Goal: Information Seeking & Learning: Learn about a topic

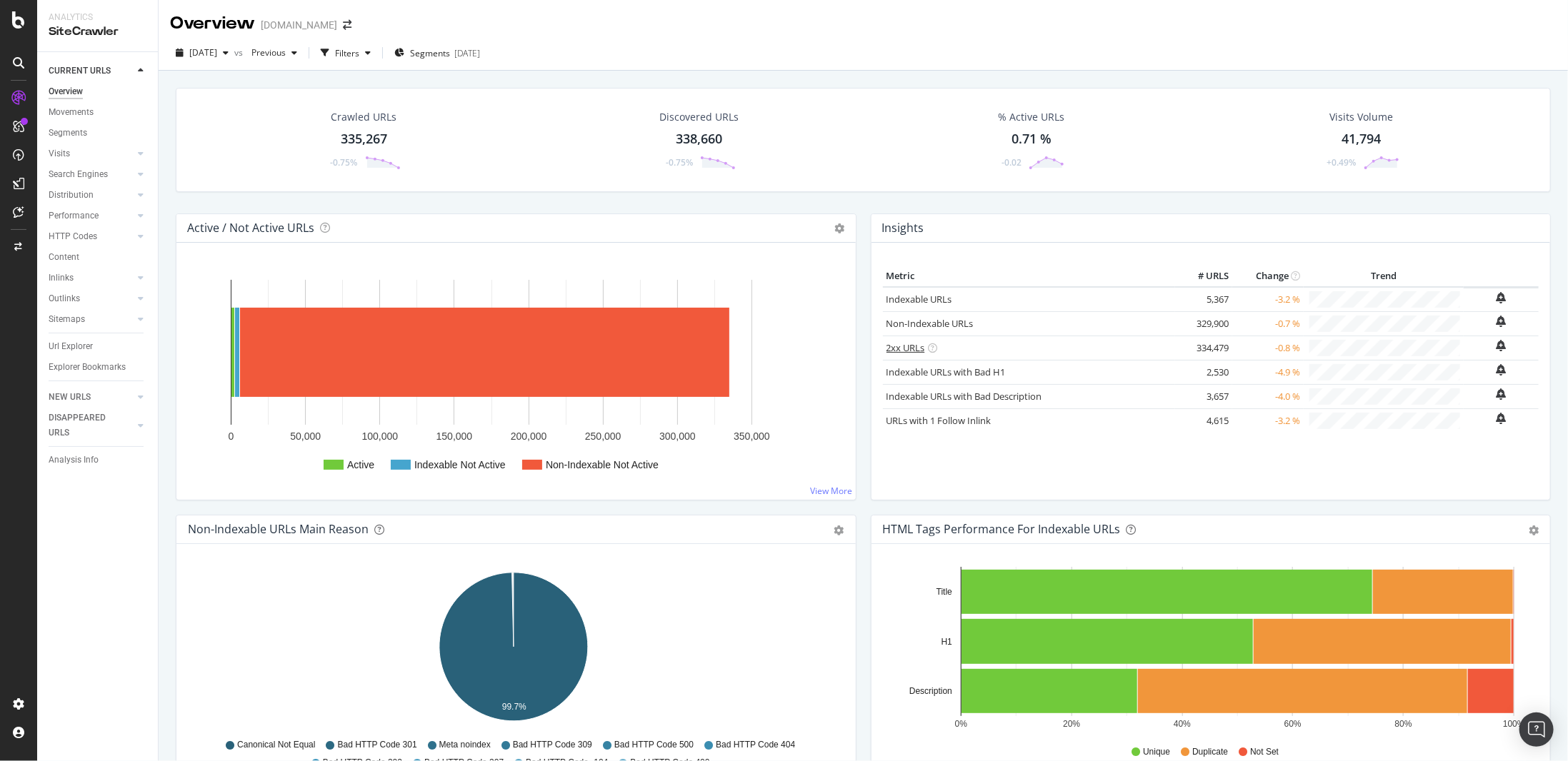
click at [895, 342] on link "2xx URLs" at bounding box center [906, 347] width 39 height 13
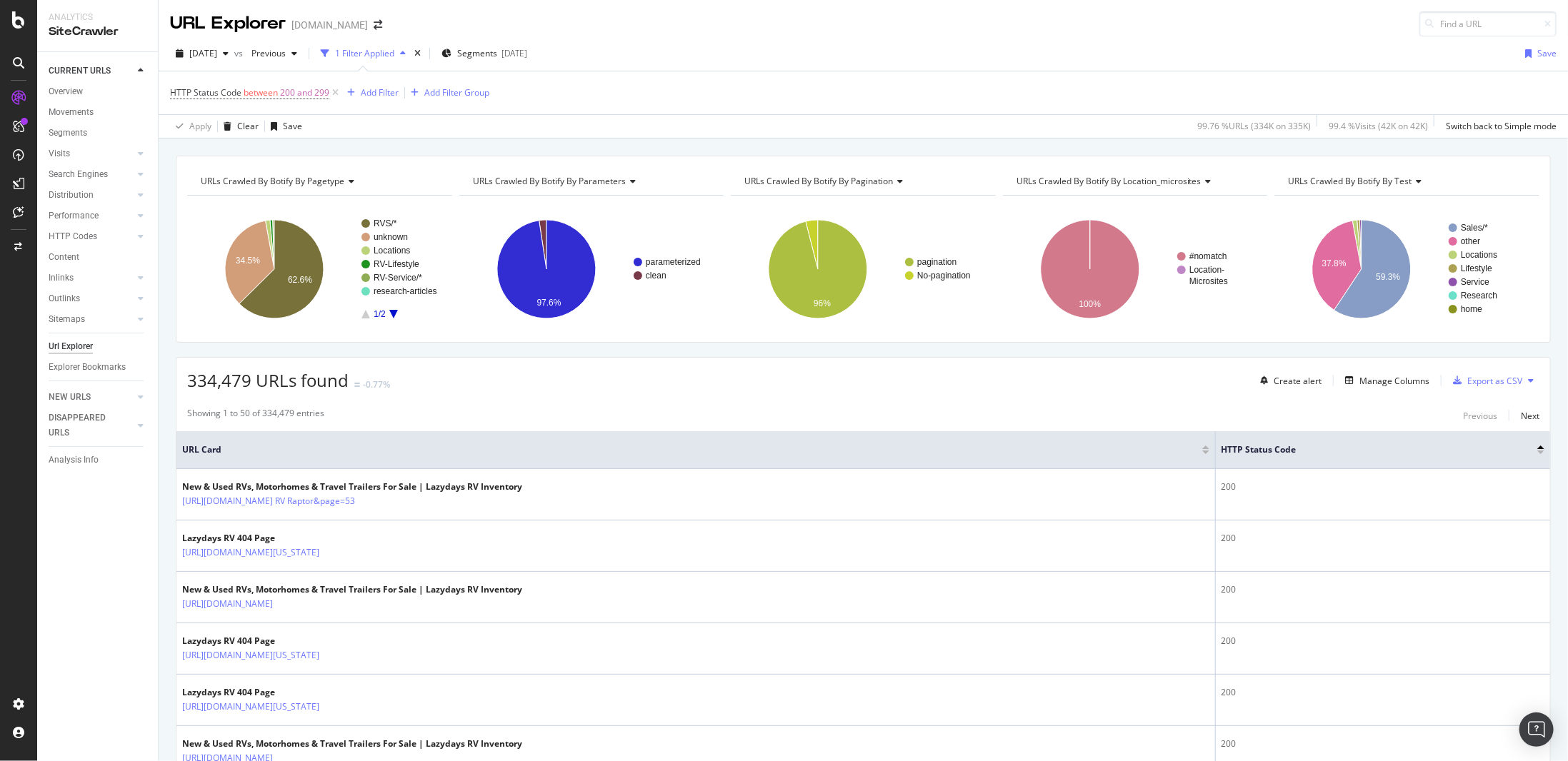
click at [496, 49] on span "Segments" at bounding box center [476, 53] width 40 height 12
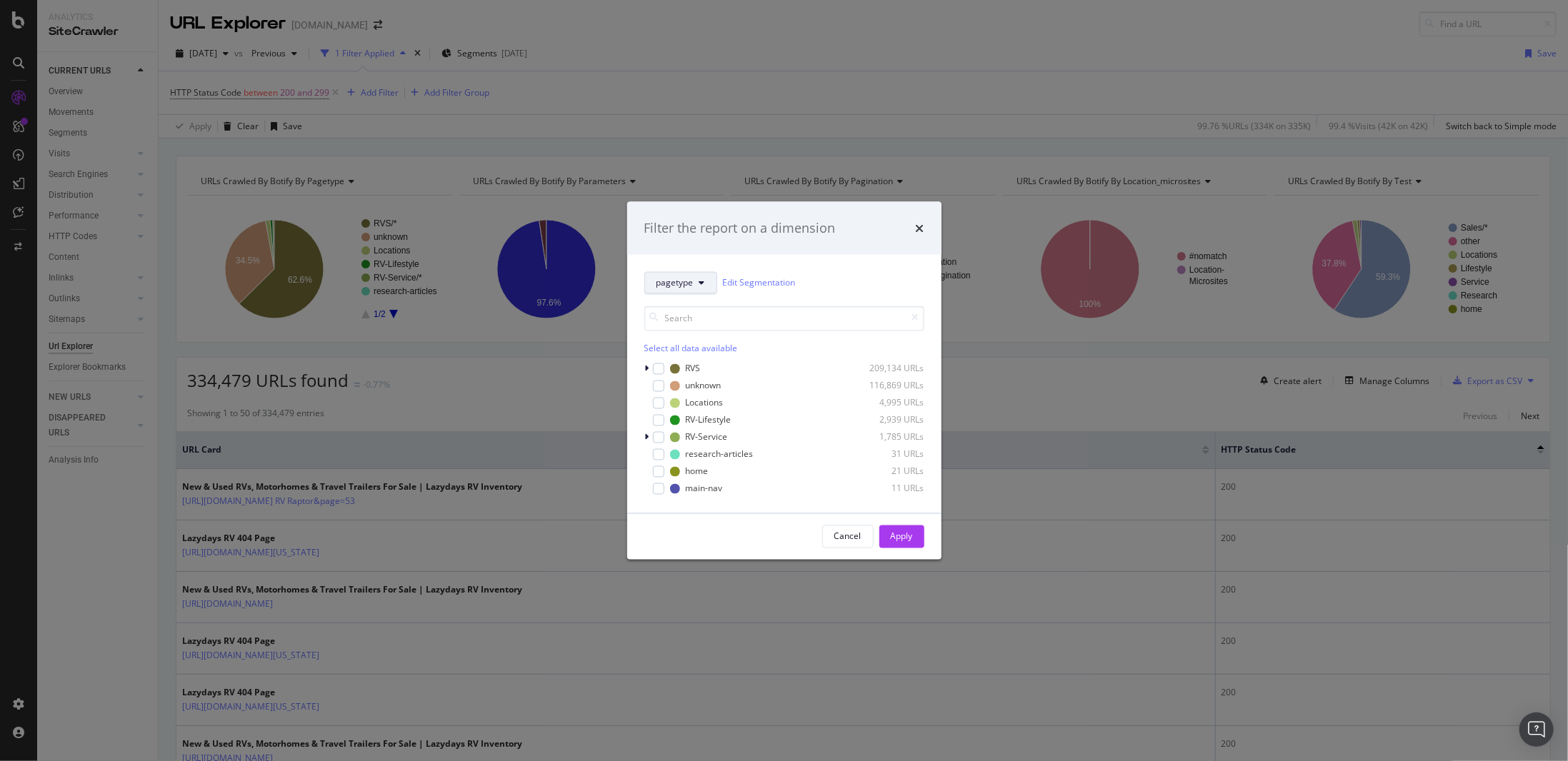
click at [693, 279] on button "pagetype" at bounding box center [681, 283] width 72 height 23
click at [714, 363] on span "parameters" at bounding box center [703, 361] width 92 height 13
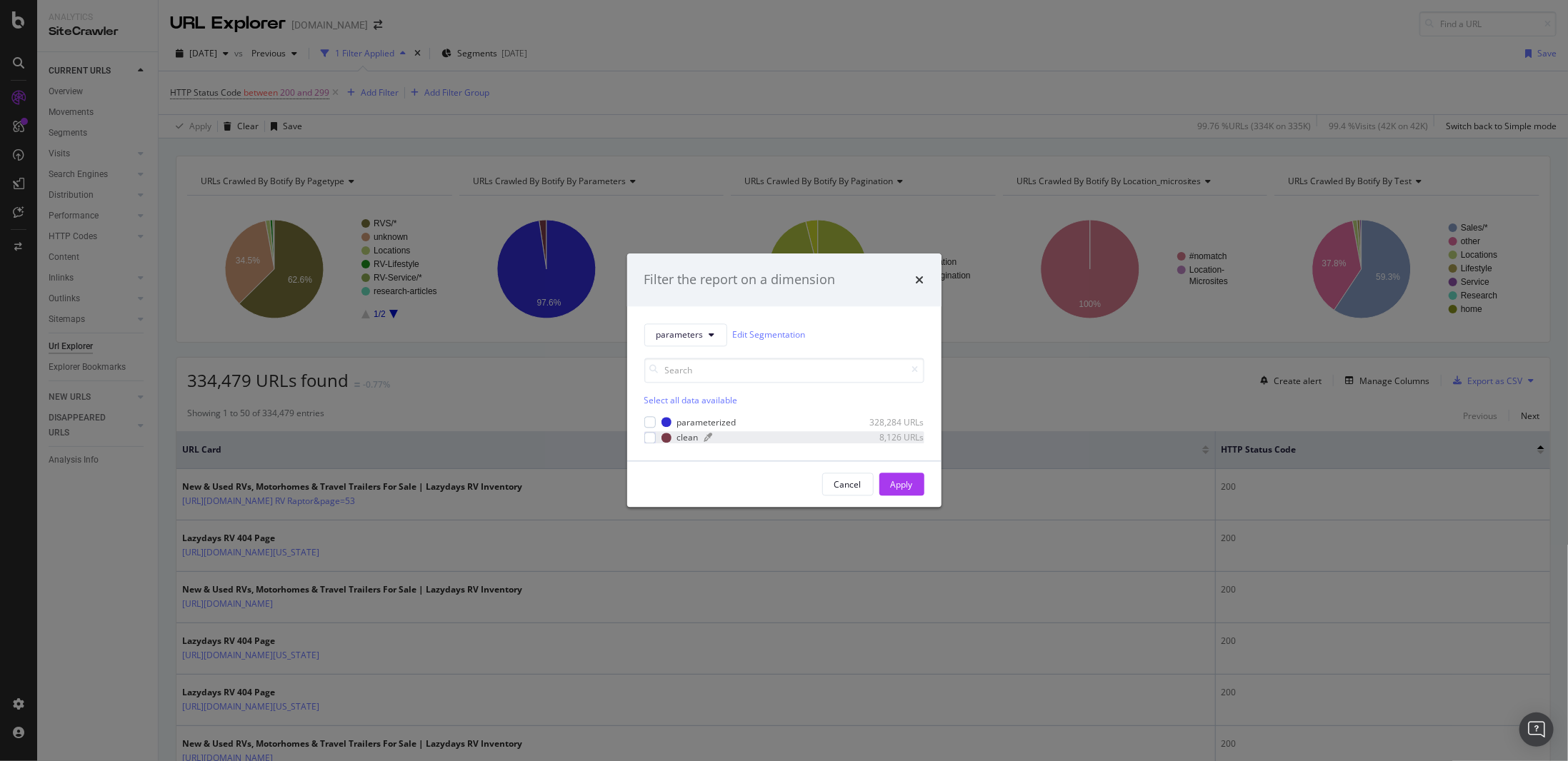
click at [775, 440] on div "modal" at bounding box center [776, 438] width 144 height 9
click at [897, 491] on div "Apply" at bounding box center [902, 485] width 22 height 21
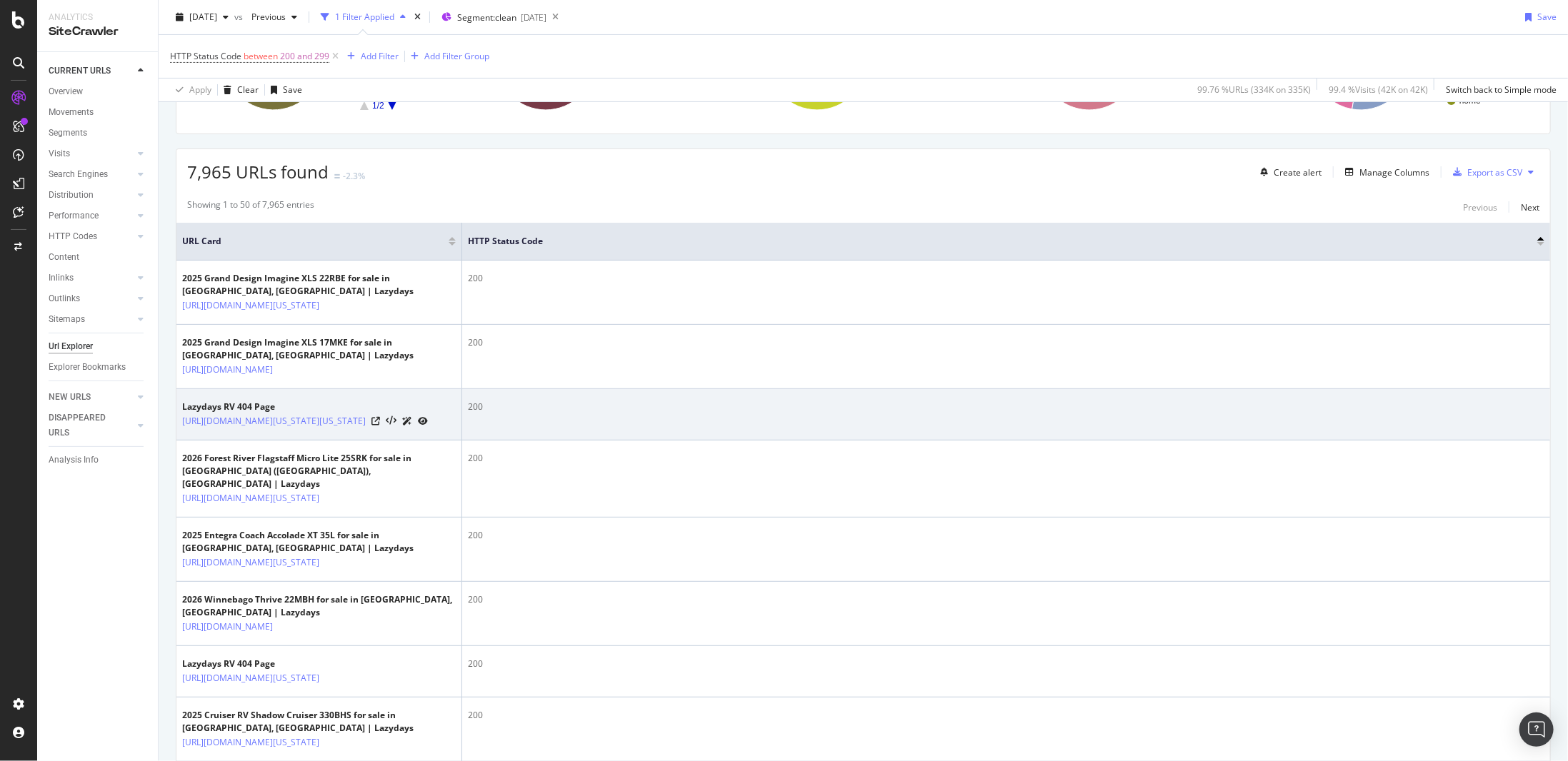
scroll to position [214, 0]
